Goal: Transaction & Acquisition: Purchase product/service

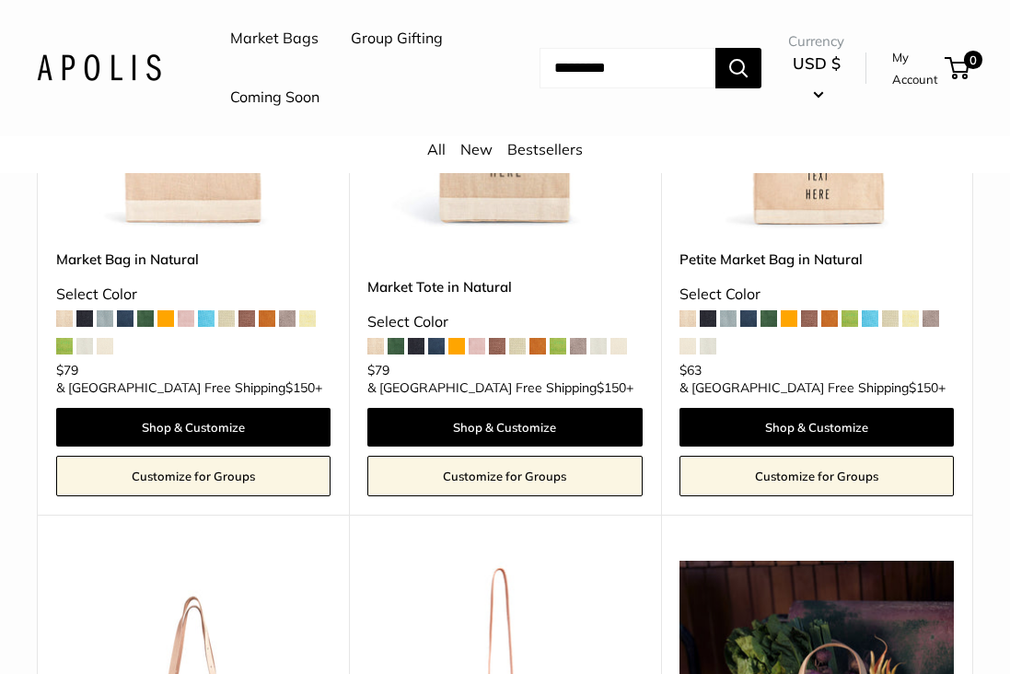
scroll to position [333, 0]
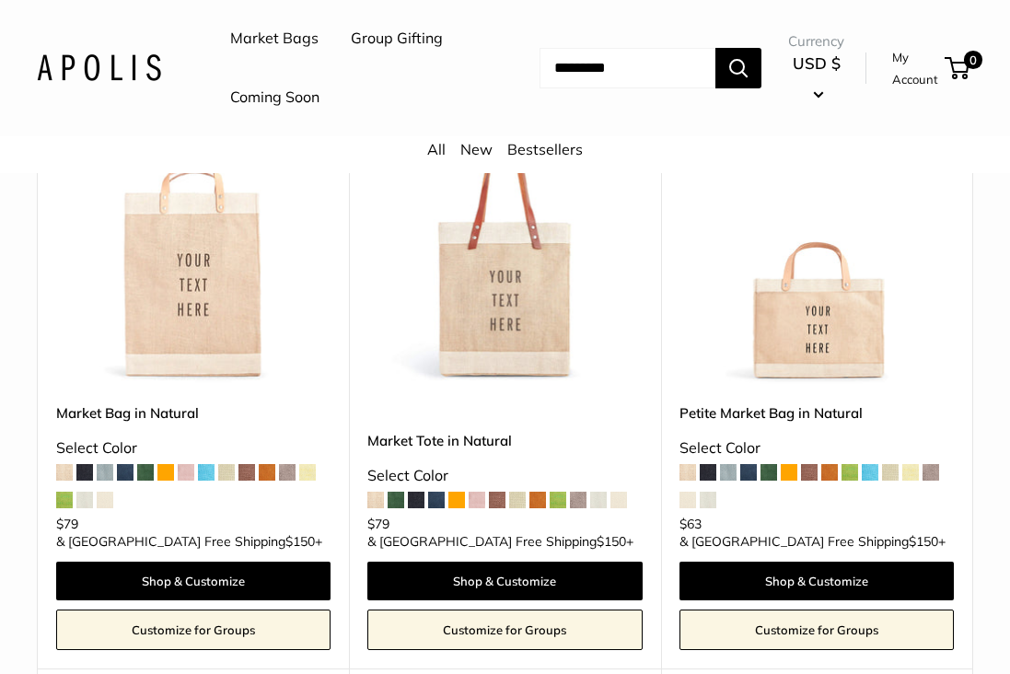
click at [621, 508] on span at bounding box center [618, 500] width 17 height 17
